Goal: Task Accomplishment & Management: Manage account settings

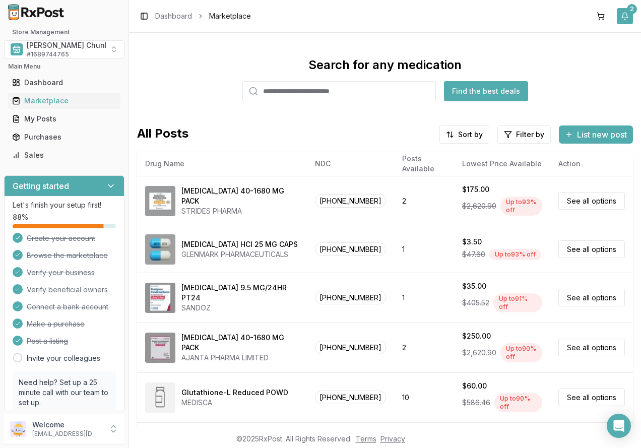
click at [627, 12] on button "2" at bounding box center [625, 16] width 16 height 16
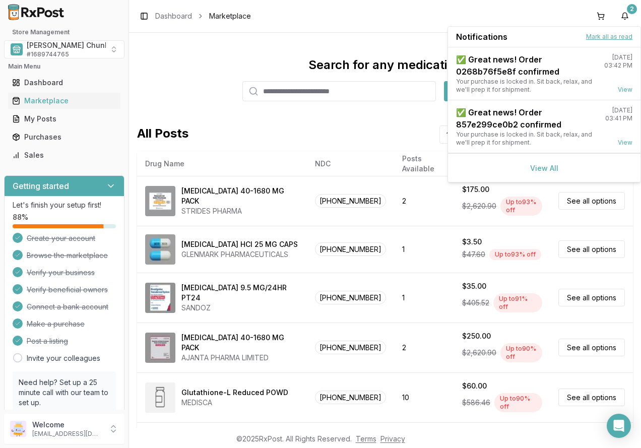
click at [605, 38] on button "Mark all as read" at bounding box center [610, 37] width 46 height 8
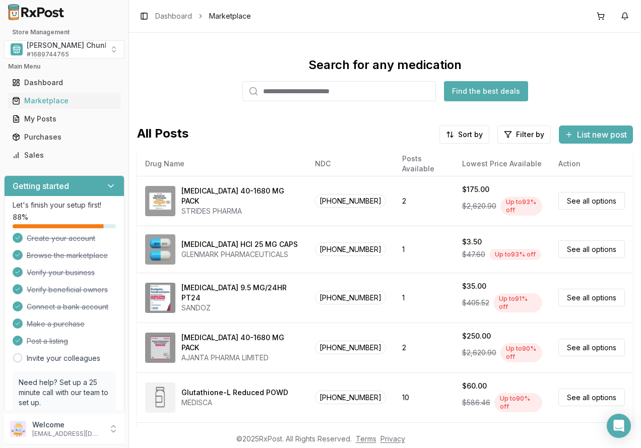
click at [216, 53] on div "Search for any medication Find the best deals All Posts Sort by Filter by List …" at bounding box center [385, 230] width 512 height 395
click at [60, 49] on span "[PERSON_NAME] Chunk Pharmacy" at bounding box center [86, 45] width 119 height 10
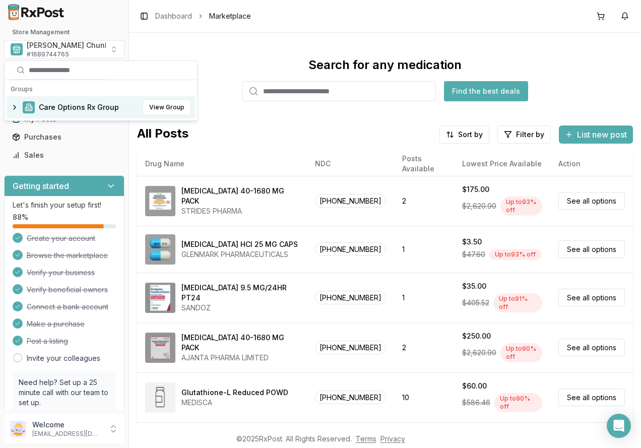
click at [48, 105] on span "Care Options Rx Group" at bounding box center [79, 107] width 80 height 10
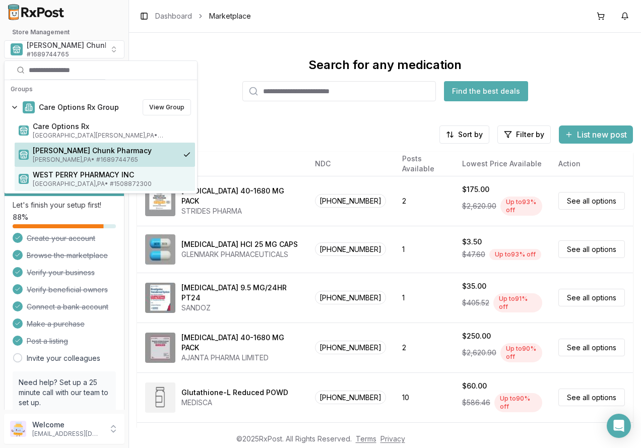
click at [43, 174] on span "WEST PERRY PHARMACY INC" at bounding box center [112, 175] width 158 height 10
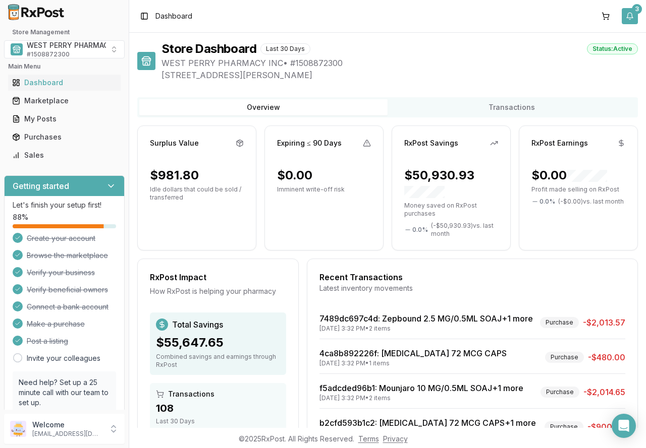
click at [627, 16] on button "3" at bounding box center [629, 16] width 16 height 16
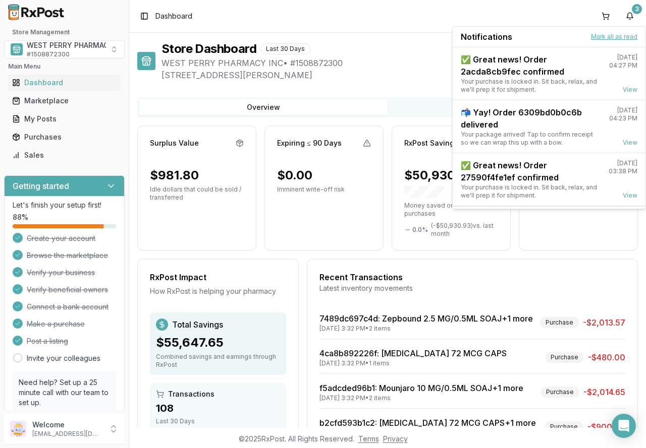
click at [623, 34] on button "Mark all as read" at bounding box center [614, 37] width 46 height 8
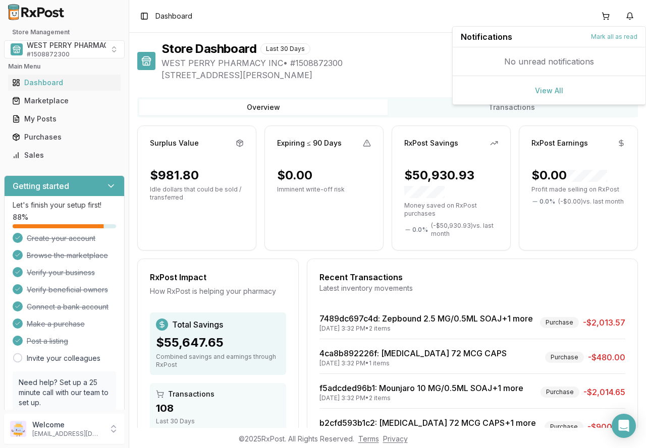
click at [415, 18] on div "Toggle Sidebar Dashboard" at bounding box center [387, 16] width 516 height 32
click at [398, 20] on div "Toggle Sidebar Dashboard" at bounding box center [387, 16] width 516 height 32
click at [56, 52] on span "# 1508872300" at bounding box center [48, 54] width 43 height 8
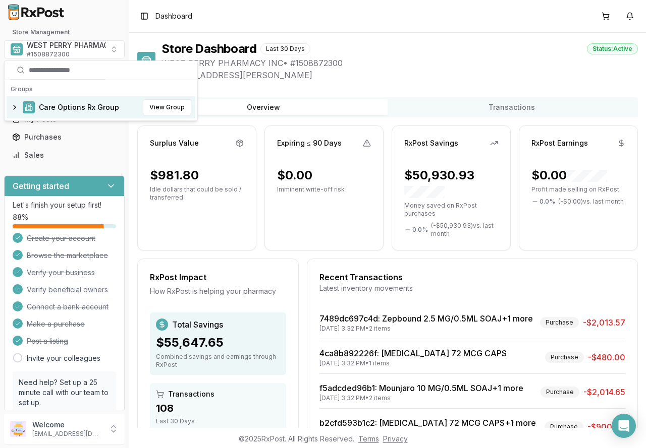
click at [54, 110] on span "Care Options Rx Group" at bounding box center [79, 107] width 80 height 10
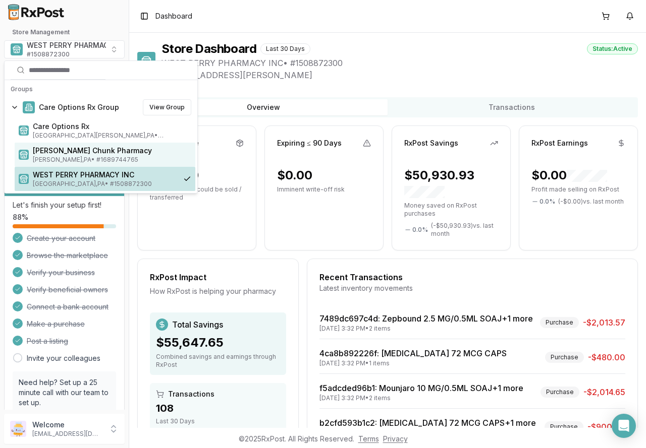
click at [50, 151] on span "[PERSON_NAME] Chunk Pharmacy" at bounding box center [112, 151] width 158 height 10
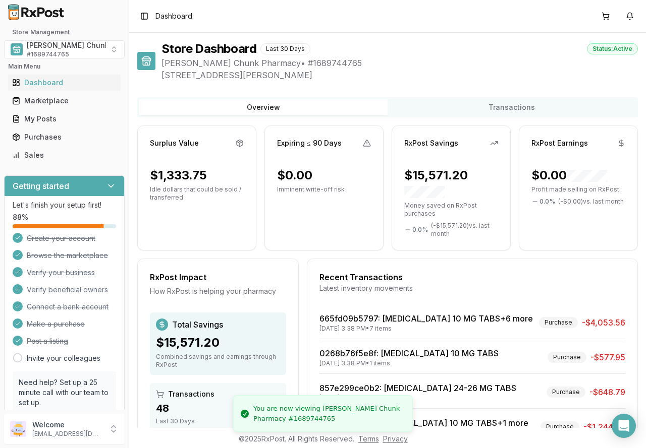
click at [446, 57] on span "Mauch Chunk Pharmacy • # 1689744765" at bounding box center [399, 63] width 476 height 12
